Goal: Check status: Check status

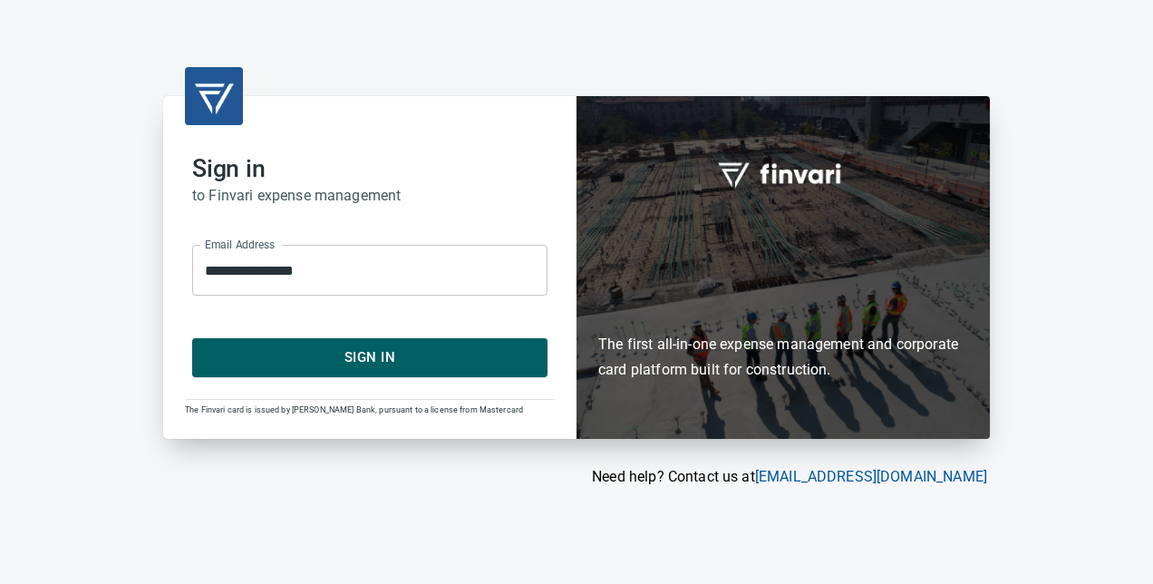
click at [430, 349] on span "Sign In" at bounding box center [369, 357] width 315 height 24
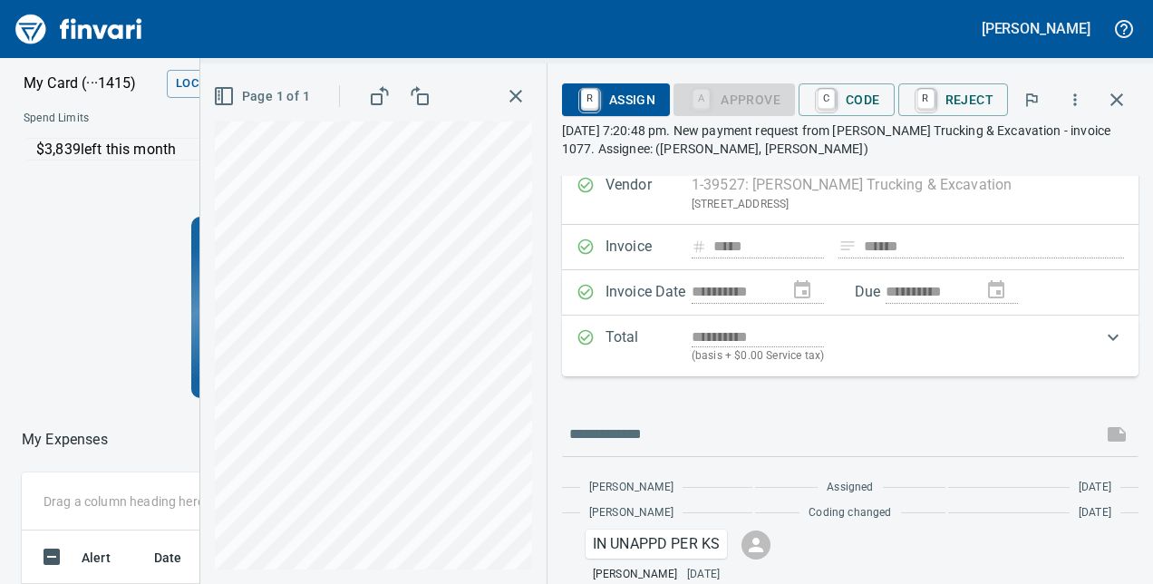
scroll to position [104, 0]
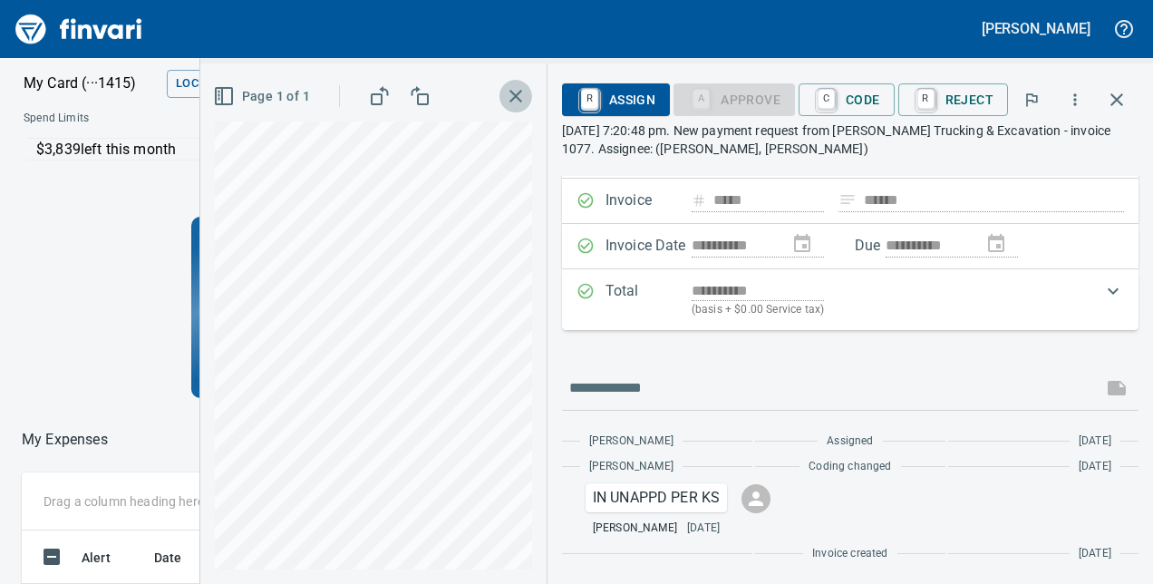
click at [520, 94] on icon "button" at bounding box center [515, 96] width 13 height 13
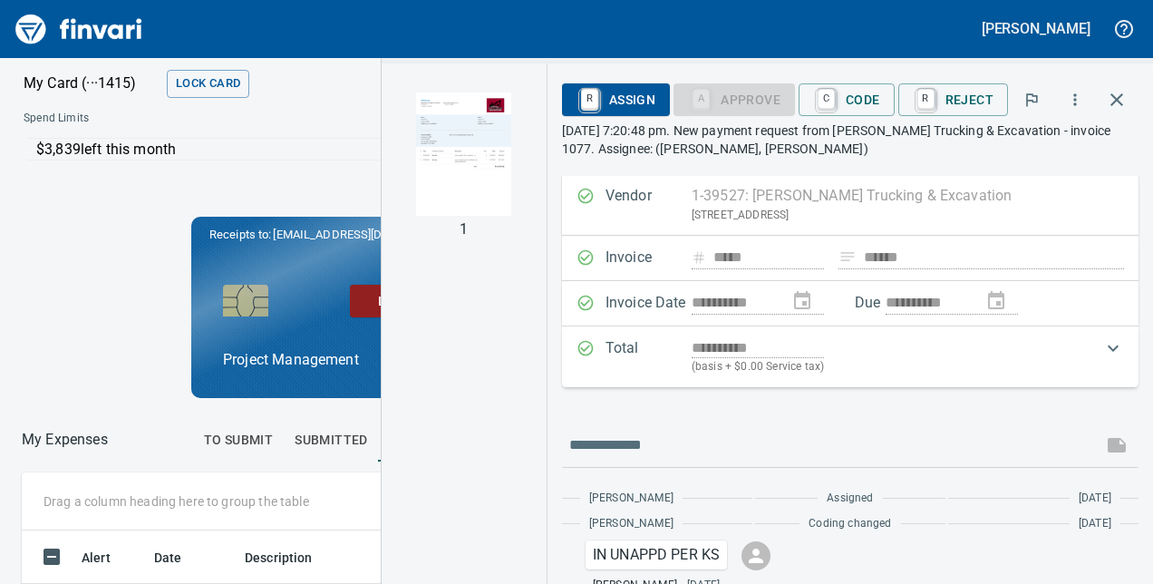
scroll to position [0, 0]
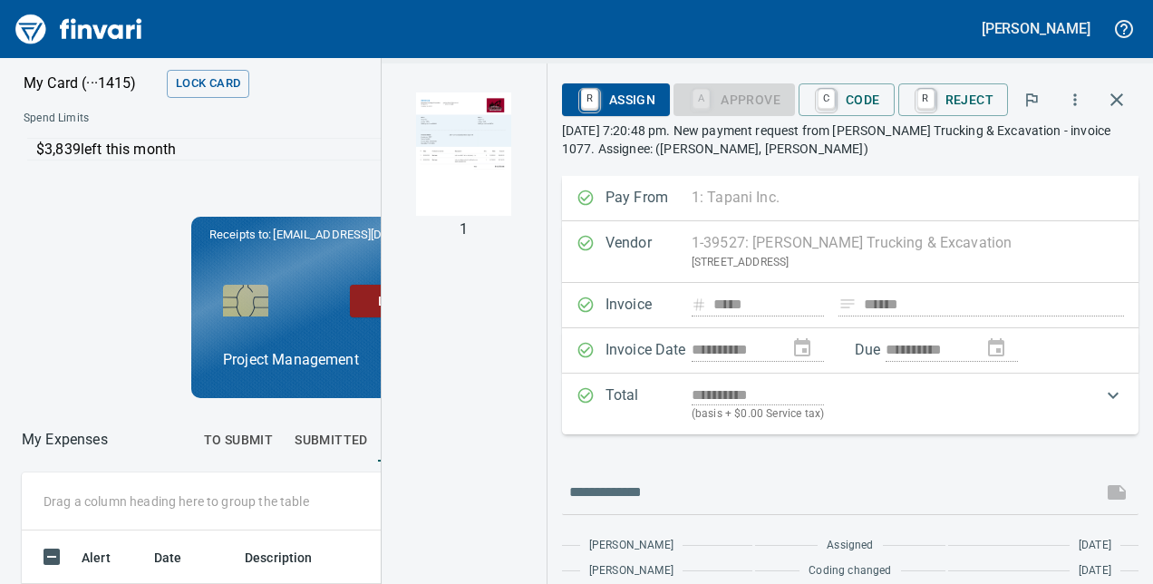
click at [493, 129] on img "button" at bounding box center [463, 153] width 123 height 123
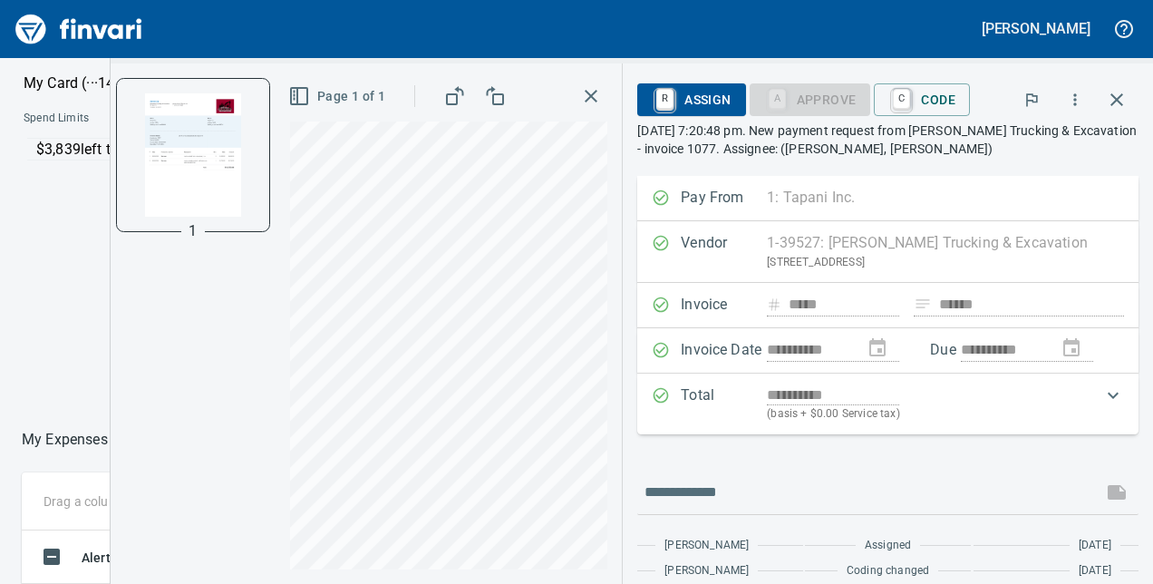
click at [586, 94] on icon "button" at bounding box center [591, 96] width 22 height 22
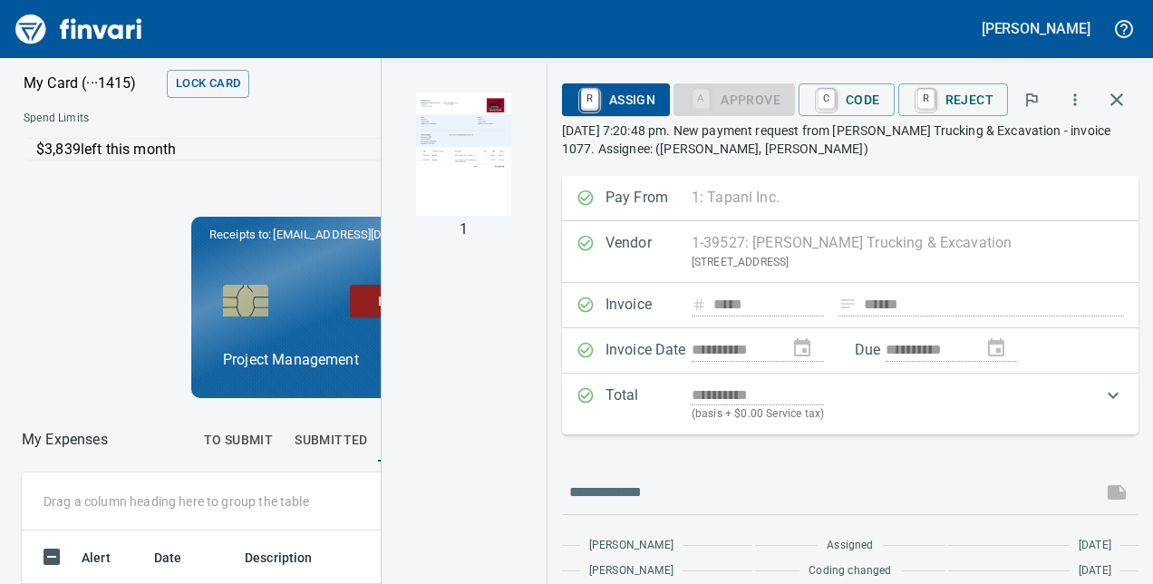
click at [381, 107] on div at bounding box center [532, 106] width 303 height 8
click at [1119, 95] on icon "button" at bounding box center [1116, 99] width 13 height 13
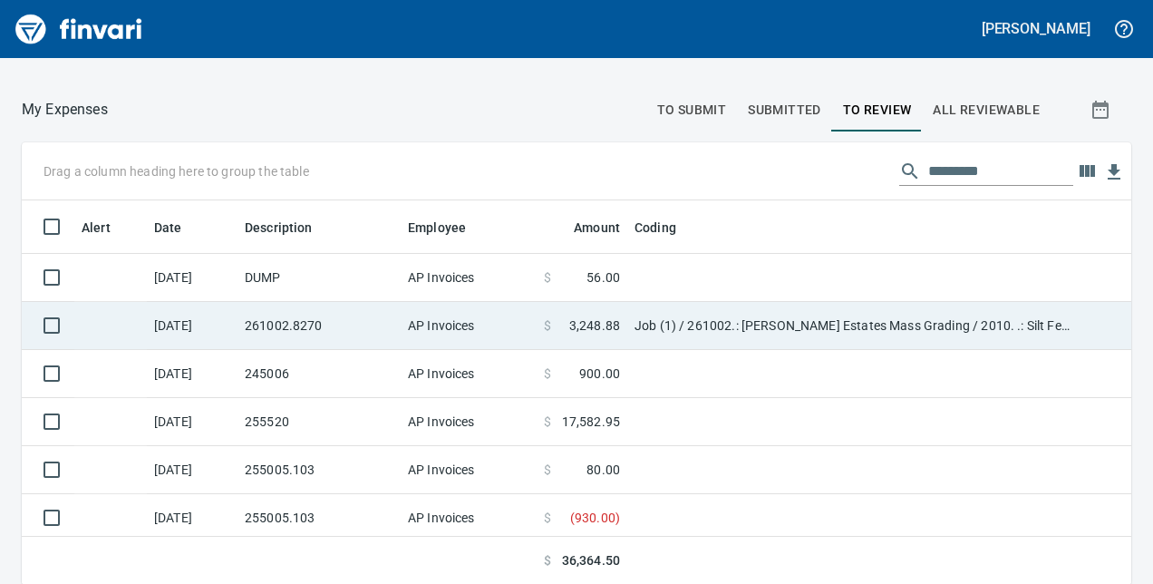
click at [458, 315] on td "AP Invoices" at bounding box center [469, 326] width 136 height 48
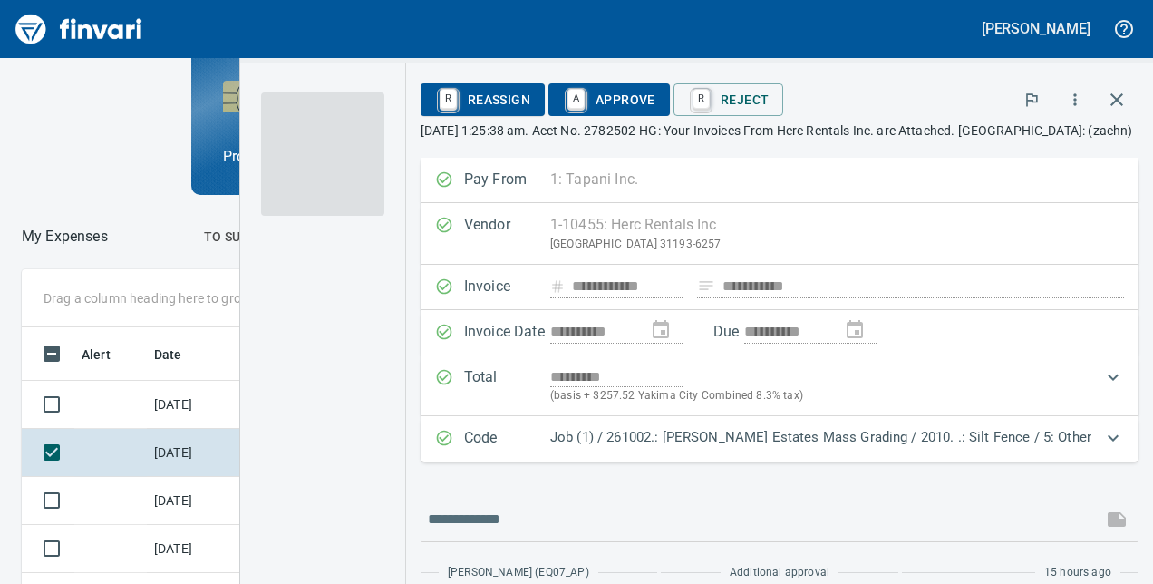
scroll to position [356, 614]
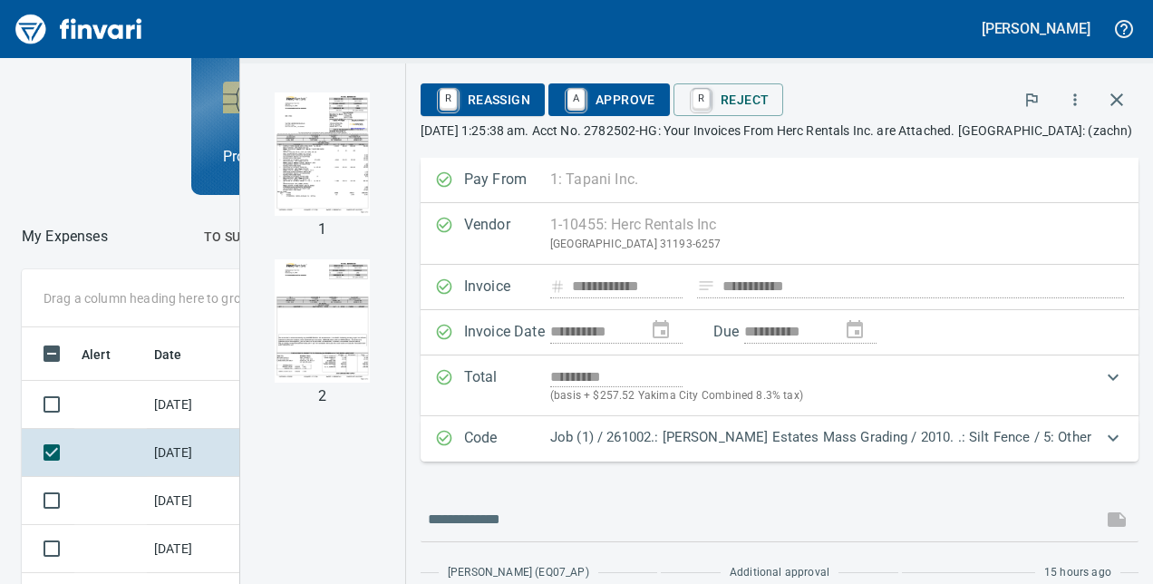
click at [826, 27] on div "Zach Nunes" at bounding box center [576, 29] width 1153 height 58
